Goal: Check status: Check status

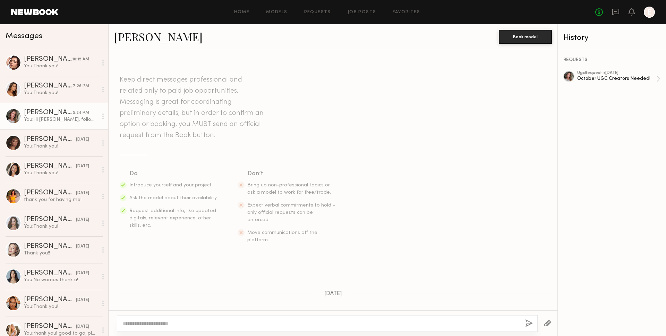
scroll to position [497, 0]
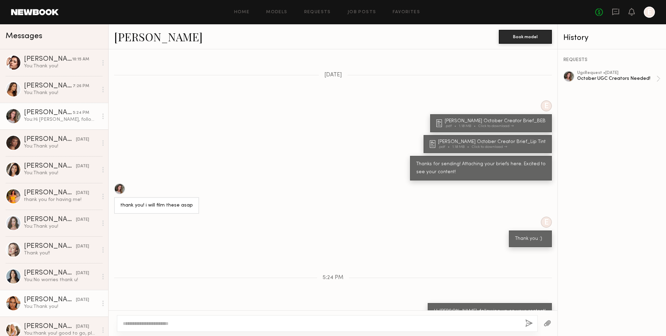
click at [47, 305] on div "You: Thank you!" at bounding box center [61, 306] width 74 height 7
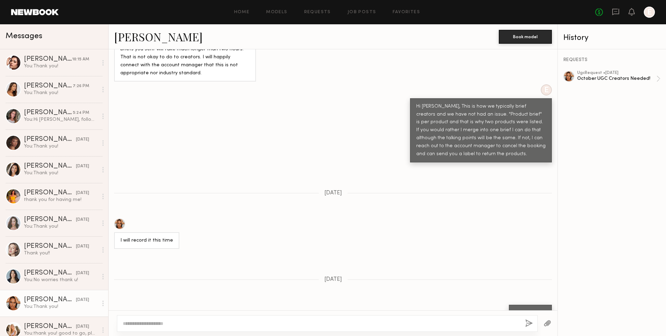
scroll to position [545, 0]
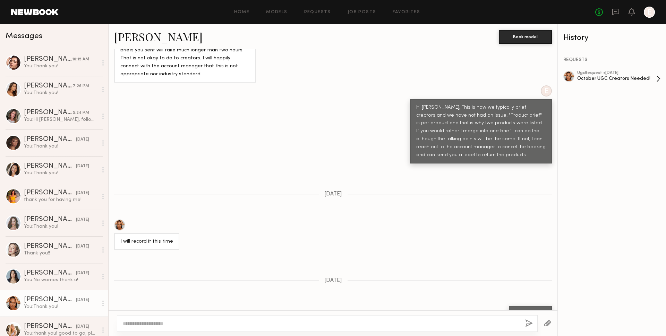
click at [635, 79] on div "October UGC Creators Needed!" at bounding box center [616, 78] width 79 height 7
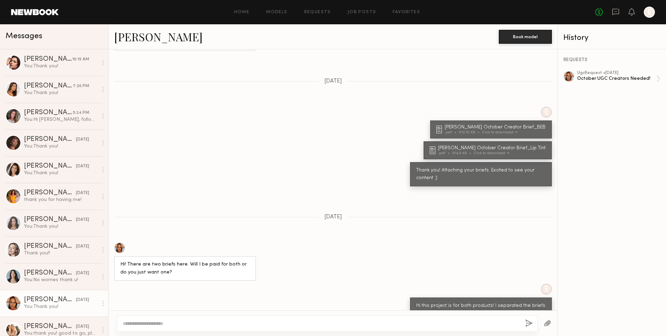
scroll to position [303, 0]
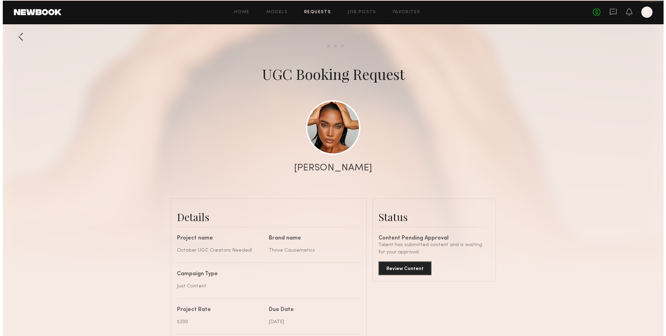
scroll to position [714, 0]
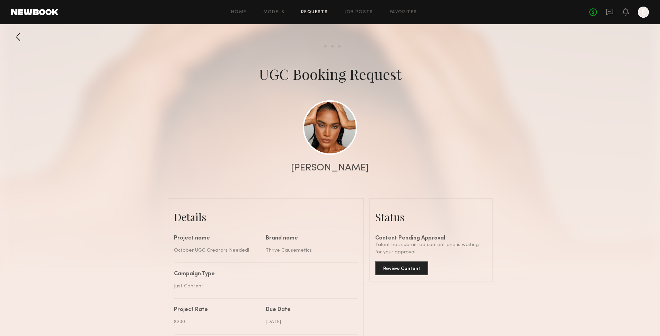
click at [409, 276] on common-border "Status Content Pending Approval Talent has submitted content and is waiting for…" at bounding box center [431, 239] width 124 height 83
click at [410, 271] on button "Review Content" at bounding box center [401, 268] width 53 height 14
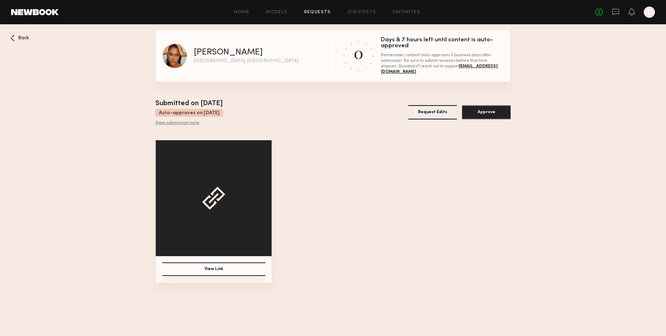
click at [181, 122] on div "View submission note" at bounding box center [189, 123] width 68 height 6
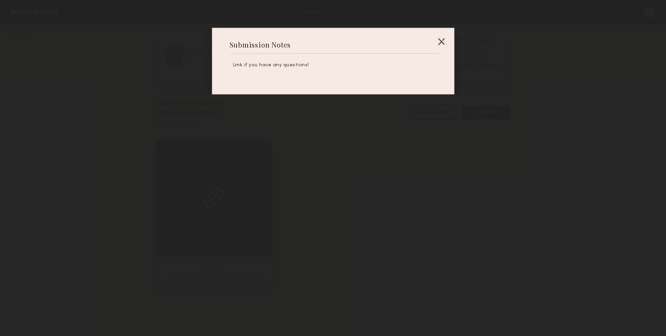
click at [181, 122] on div at bounding box center [333, 168] width 666 height 336
